Goal: Task Accomplishment & Management: Manage account settings

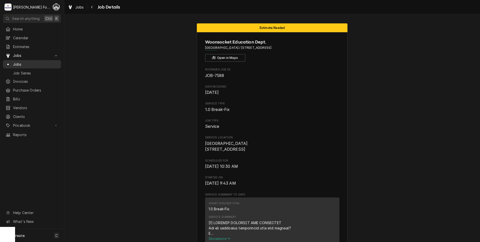
click at [18, 62] on span "Jobs" at bounding box center [35, 64] width 45 height 5
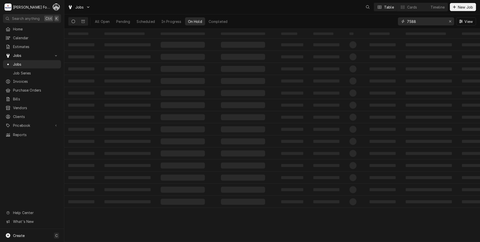
click at [426, 24] on input "7588" at bounding box center [426, 21] width 38 height 8
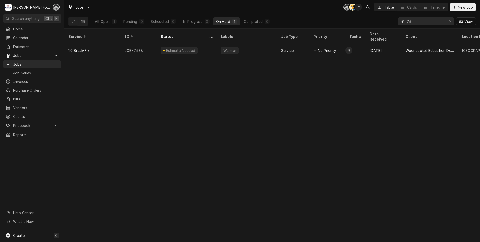
type input "7"
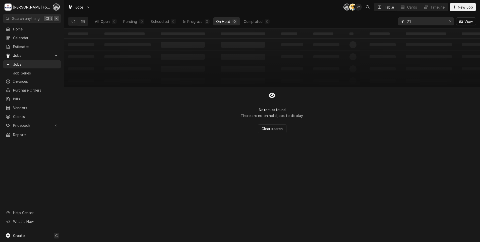
type input "7"
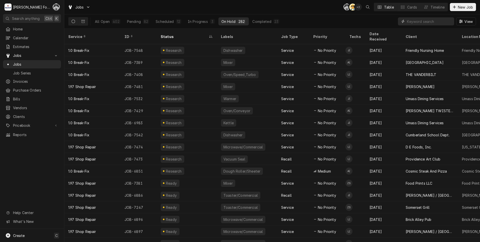
click at [419, 22] on input "Dynamic Content Wrapper" at bounding box center [429, 21] width 45 height 8
click at [435, 25] on div "View" at bounding box center [437, 21] width 78 height 14
click at [435, 24] on input "Dynamic Content Wrapper" at bounding box center [429, 21] width 45 height 8
type input "7548"
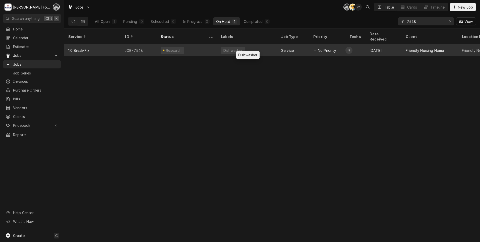
click at [228, 47] on div "Dishwasher" at bounding box center [233, 50] width 24 height 7
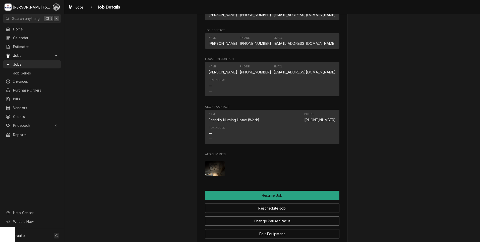
scroll to position [460, 0]
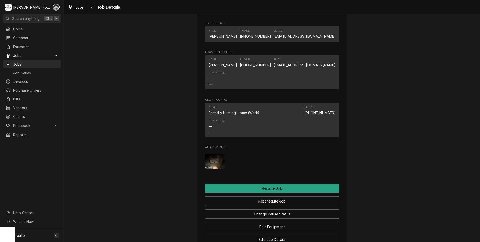
click at [215, 162] on img "Attachments" at bounding box center [215, 161] width 20 height 15
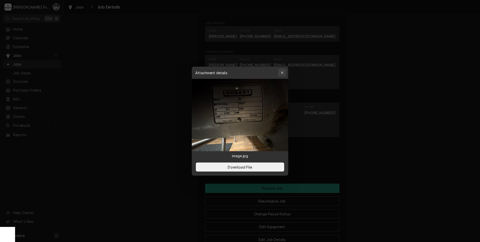
click at [283, 72] on icon "button" at bounding box center [282, 73] width 3 height 4
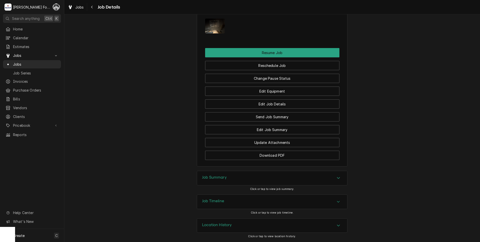
scroll to position [602, 0]
click at [219, 179] on h3 "Job Summary" at bounding box center [214, 177] width 25 height 5
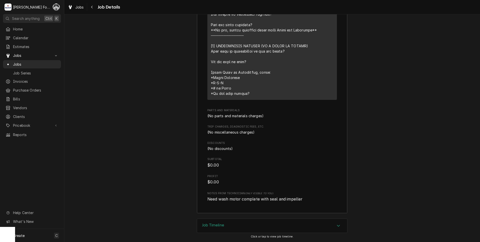
scroll to position [964, 0]
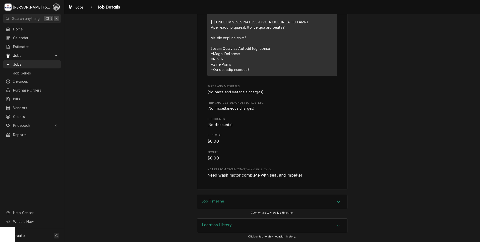
click at [215, 201] on h3 "Job Timeline" at bounding box center [213, 201] width 22 height 5
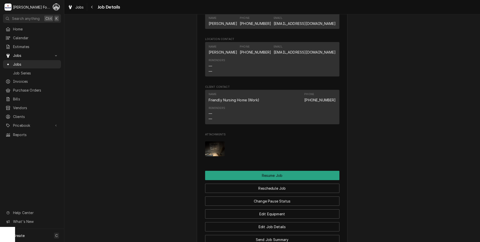
scroll to position [454, 0]
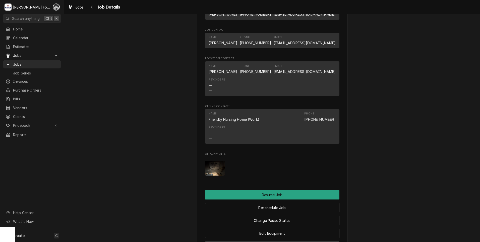
click at [211, 170] on img "Attachments" at bounding box center [215, 168] width 20 height 15
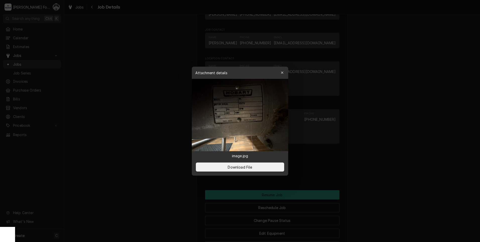
click at [237, 172] on div "Download File" at bounding box center [240, 166] width 96 height 17
click at [235, 168] on span "Download File" at bounding box center [240, 166] width 26 height 5
click at [246, 169] on button "Download File" at bounding box center [240, 166] width 88 height 9
click at [116, 118] on div at bounding box center [240, 121] width 480 height 242
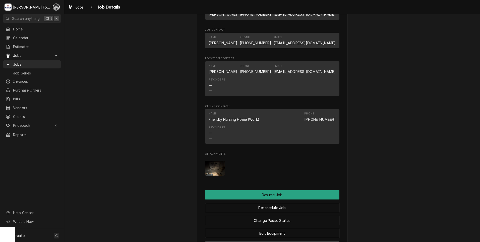
scroll to position [621, 0]
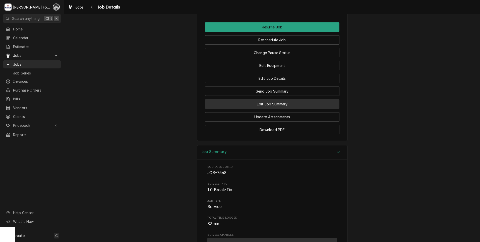
click at [269, 109] on button "Edit Job Summary" at bounding box center [272, 103] width 134 height 9
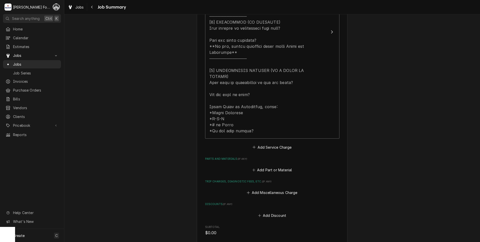
scroll to position [251, 0]
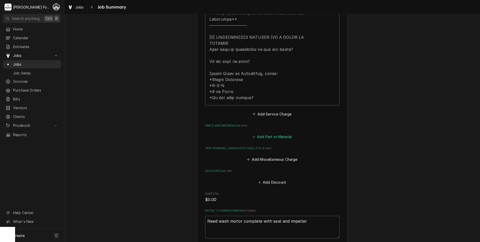
click at [268, 133] on button "Add Part or Material" at bounding box center [271, 136] width 41 height 7
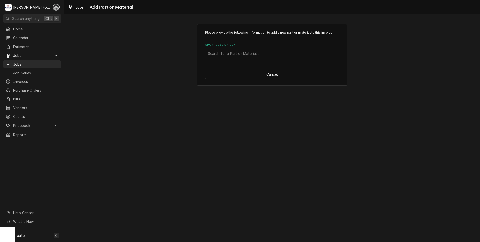
click at [248, 55] on div "Short Description" at bounding box center [272, 53] width 129 height 9
type input "00-913102-00488"
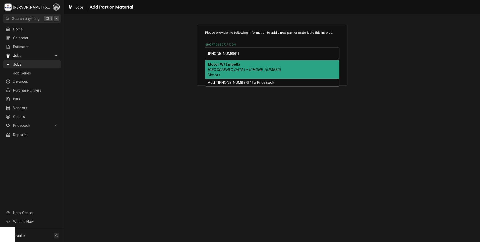
click at [252, 70] on em "Hobart • 00-913102-00488" at bounding box center [244, 69] width 73 height 4
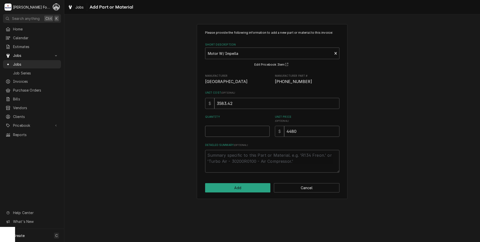
type textarea "x"
type input "0.5"
click at [266, 130] on input "0.5" at bounding box center [237, 131] width 65 height 11
type textarea "x"
type input "1"
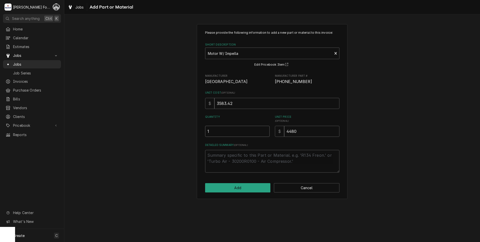
click at [266, 130] on input "1" at bounding box center [237, 131] width 65 height 11
click at [251, 186] on button "Add" at bounding box center [238, 187] width 66 height 9
type textarea "x"
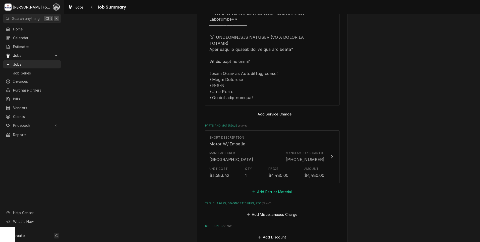
click at [262, 188] on button "Add Part or Material" at bounding box center [271, 191] width 41 height 7
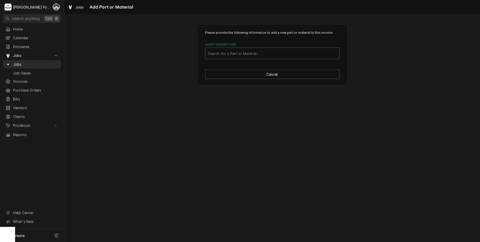
click at [260, 52] on div "Short Description" at bounding box center [272, 53] width 129 height 9
type input "SSDT"
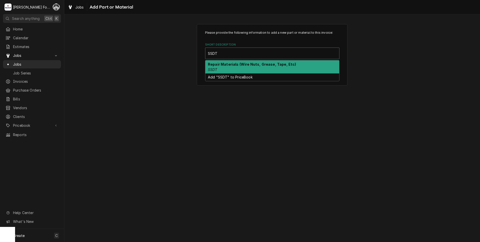
click at [231, 69] on div "Repair Materials (Wire Nuts, Grease, Tape, Etc) SSDT" at bounding box center [272, 66] width 134 height 13
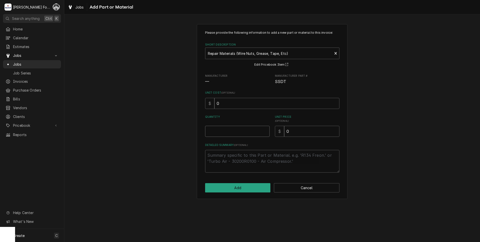
type textarea "x"
type input "0.5"
click at [266, 129] on input "0.5" at bounding box center [237, 131] width 65 height 11
click at [291, 130] on input "0" at bounding box center [311, 131] width 55 height 11
type textarea "x"
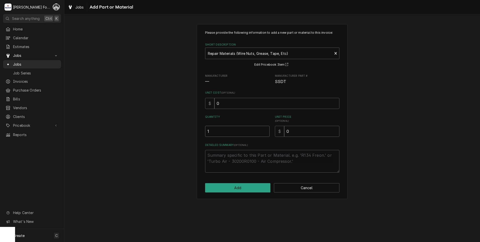
type input "1"
click at [266, 129] on input "1" at bounding box center [237, 131] width 65 height 11
drag, startPoint x: 251, startPoint y: 141, endPoint x: 208, endPoint y: 147, distance: 42.8
click at [221, 147] on div "Please provide the following information to add a new part or material to this …" at bounding box center [272, 101] width 134 height 142
type textarea "x"
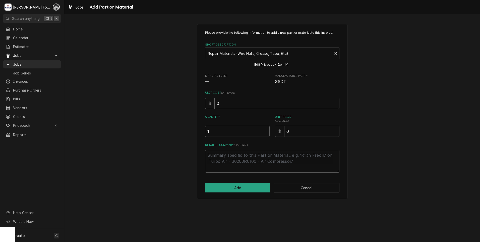
type input "2"
type textarea "x"
type input "20"
click at [221, 192] on button "Add" at bounding box center [238, 187] width 66 height 9
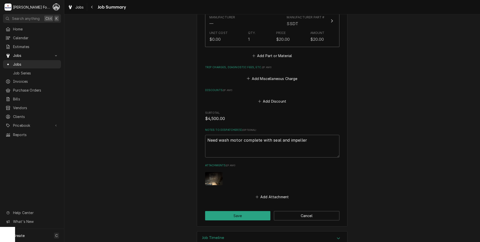
scroll to position [443, 0]
click at [234, 210] on button "Save" at bounding box center [238, 214] width 66 height 9
type textarea "x"
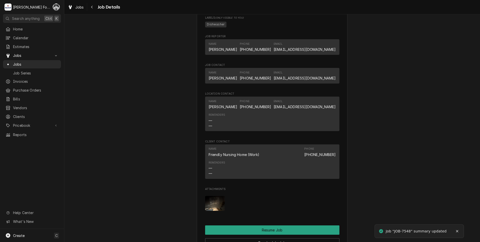
scroll to position [544, 0]
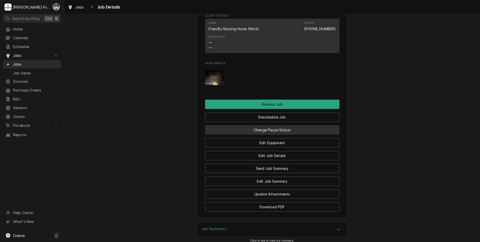
click at [272, 134] on button "Change Pause Status" at bounding box center [272, 129] width 134 height 9
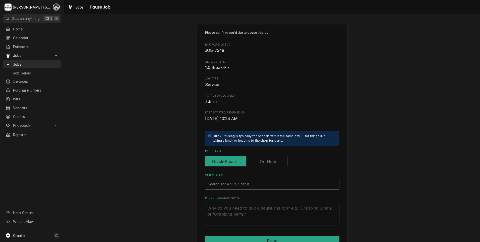
click at [274, 164] on label "Pause Type" at bounding box center [246, 161] width 82 height 11
click at [274, 164] on input "Pause Type" at bounding box center [246, 161] width 78 height 11
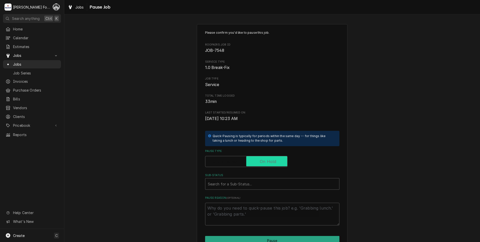
checkbox input "true"
click at [240, 189] on div "Please confirm you'd like to pause this job. Roopairs Job ID JOB-7548 Service T…" at bounding box center [272, 127] width 134 height 195
click at [243, 185] on div "Sub-Status" at bounding box center [272, 183] width 129 height 9
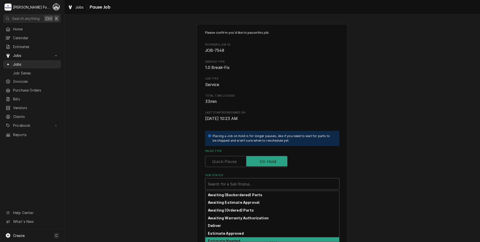
click at [232, 238] on strong "Estimate Needed" at bounding box center [224, 240] width 32 height 4
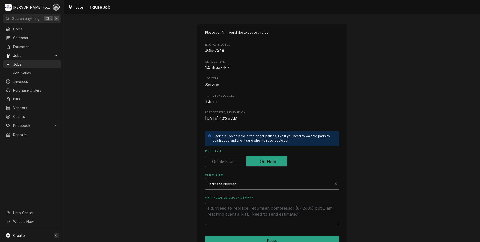
click at [232, 208] on textarea "What needs estimating & why?" at bounding box center [272, 213] width 134 height 23
type textarea "x"
type textarea "p"
type textarea "x"
type textarea "pa"
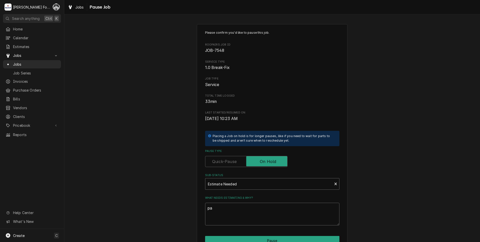
type textarea "x"
type textarea "par"
type textarea "x"
type textarea "part"
type textarea "x"
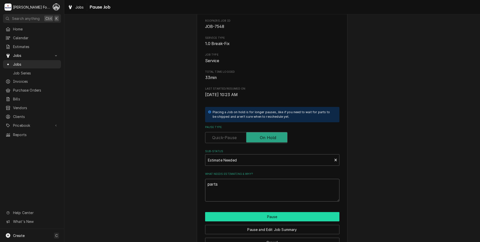
scroll to position [40, 0]
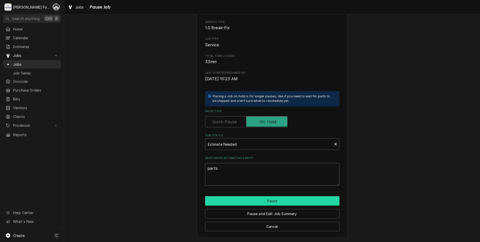
type textarea "parts"
click at [223, 197] on button "Pause" at bounding box center [272, 200] width 134 height 9
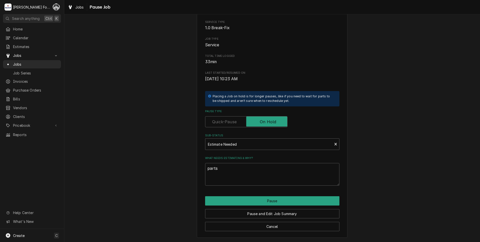
type textarea "x"
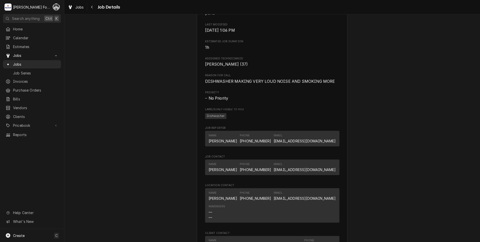
scroll to position [335, 0]
